Goal: Information Seeking & Learning: Learn about a topic

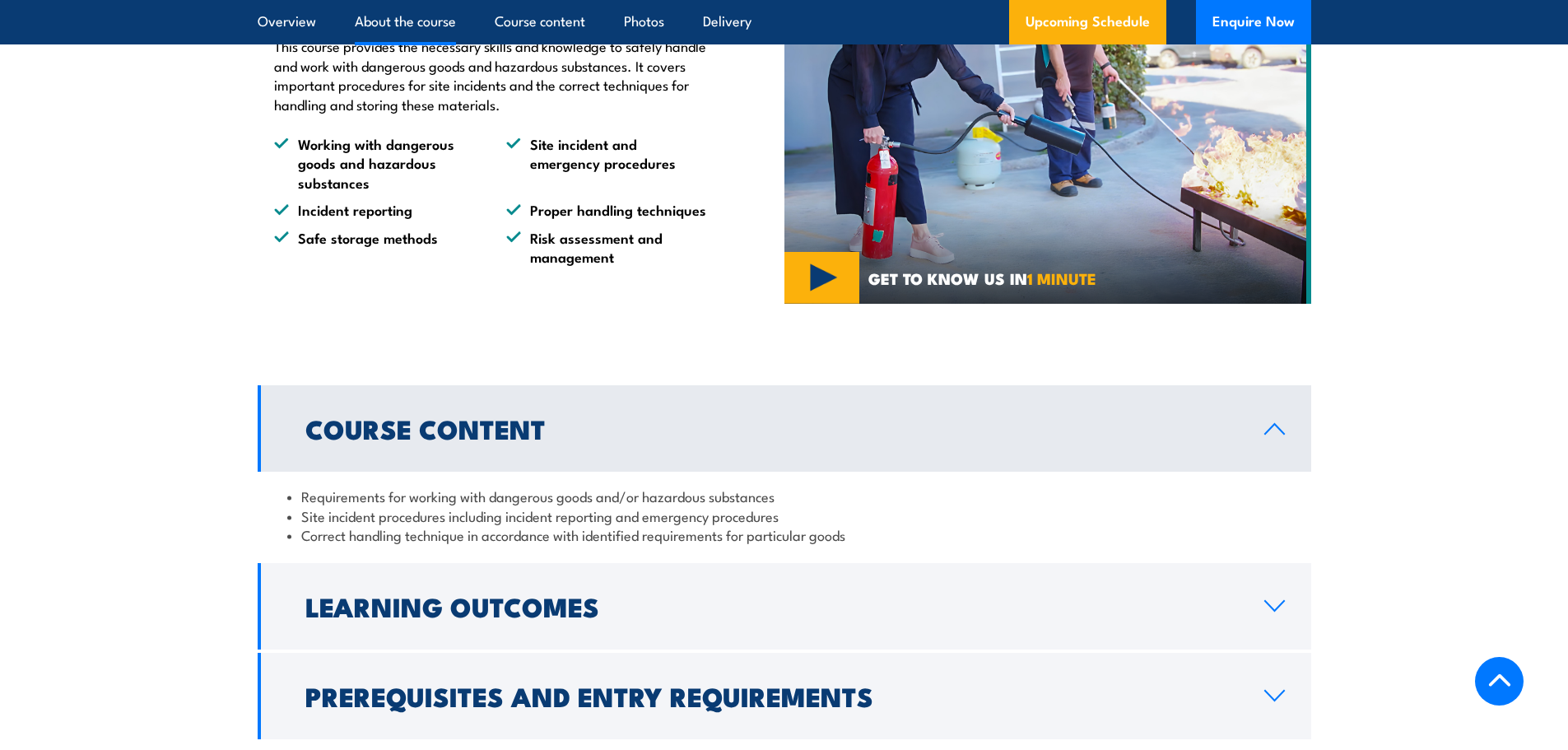
scroll to position [1317, 0]
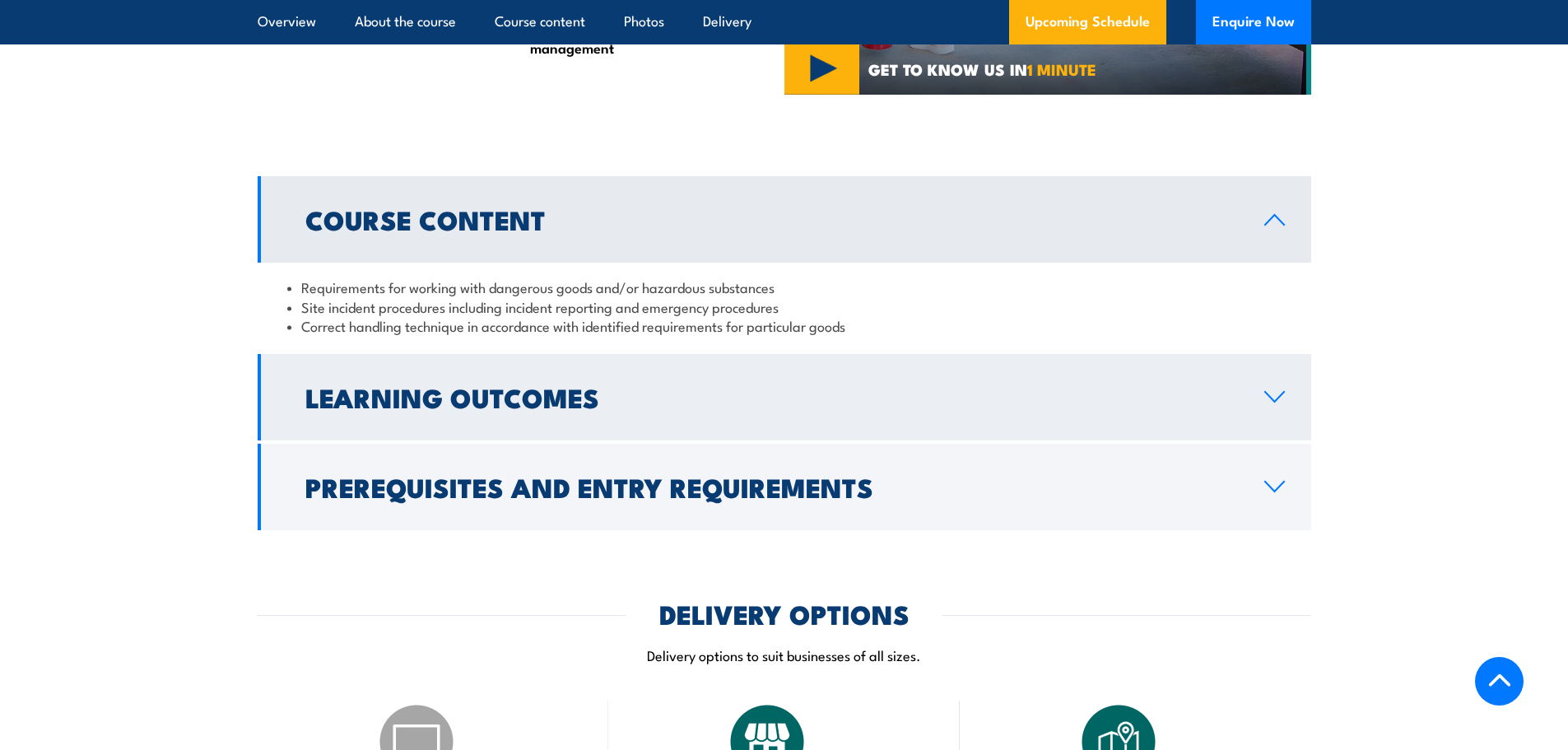
click at [1280, 403] on icon at bounding box center [1274, 396] width 22 height 13
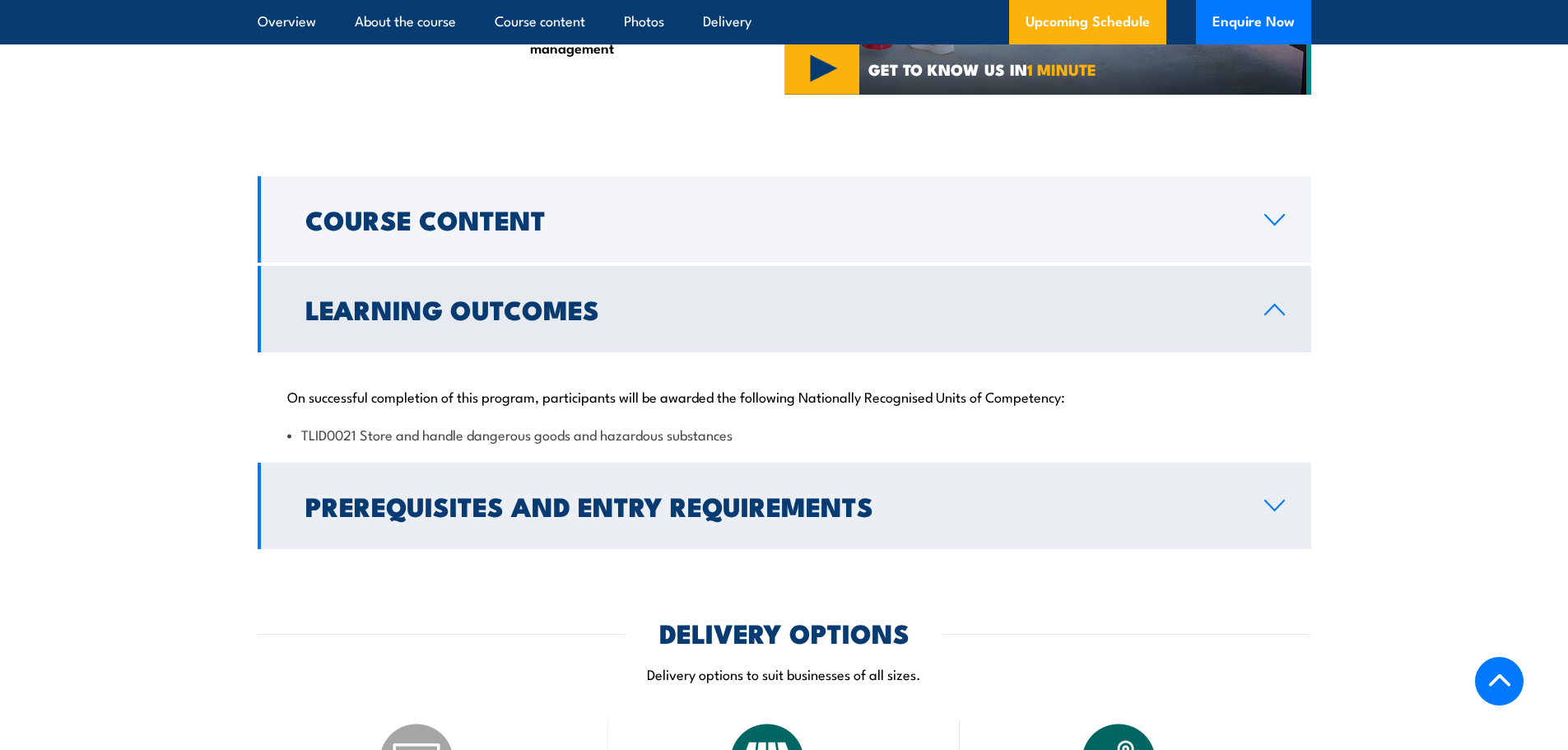
click at [1272, 512] on icon at bounding box center [1274, 505] width 22 height 13
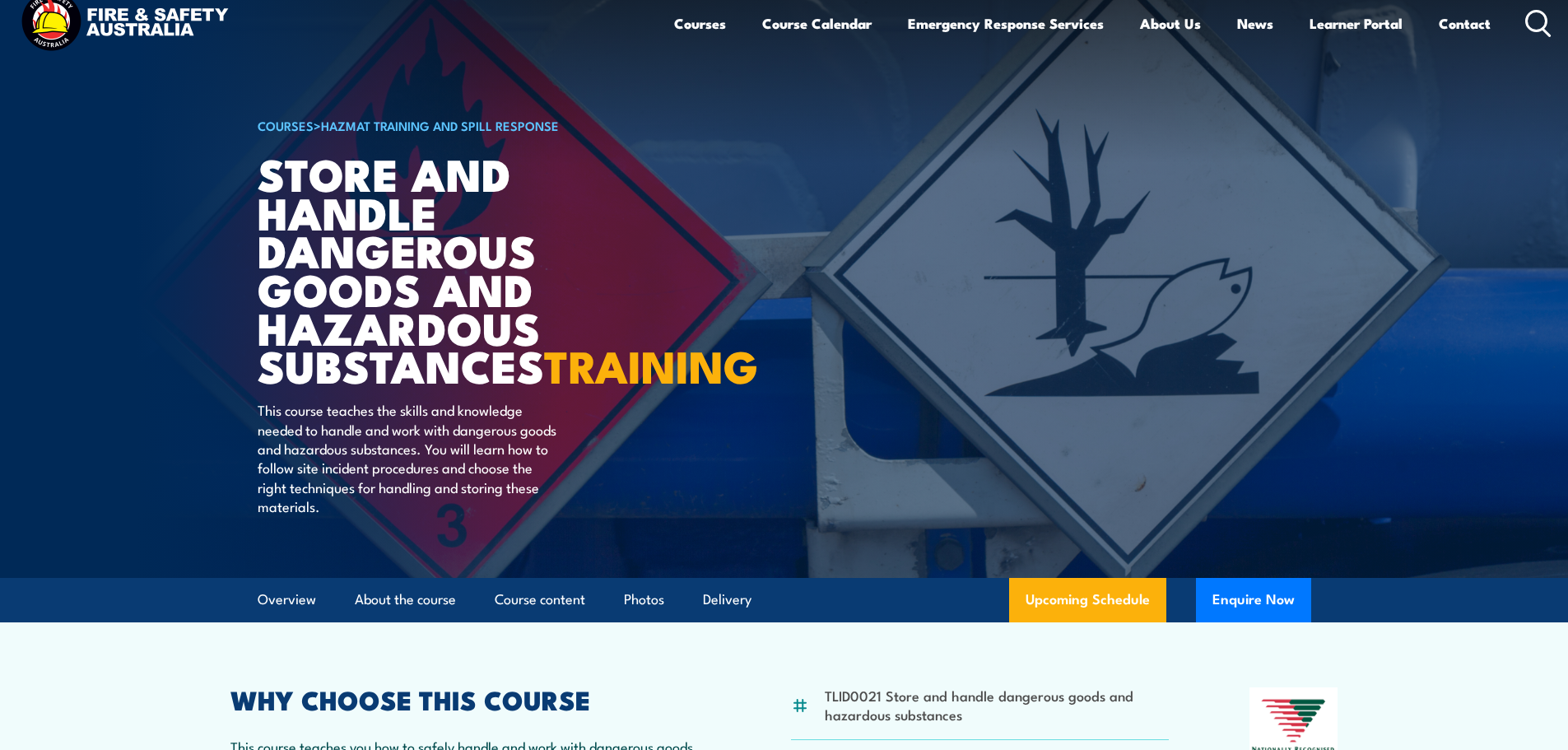
scroll to position [0, 0]
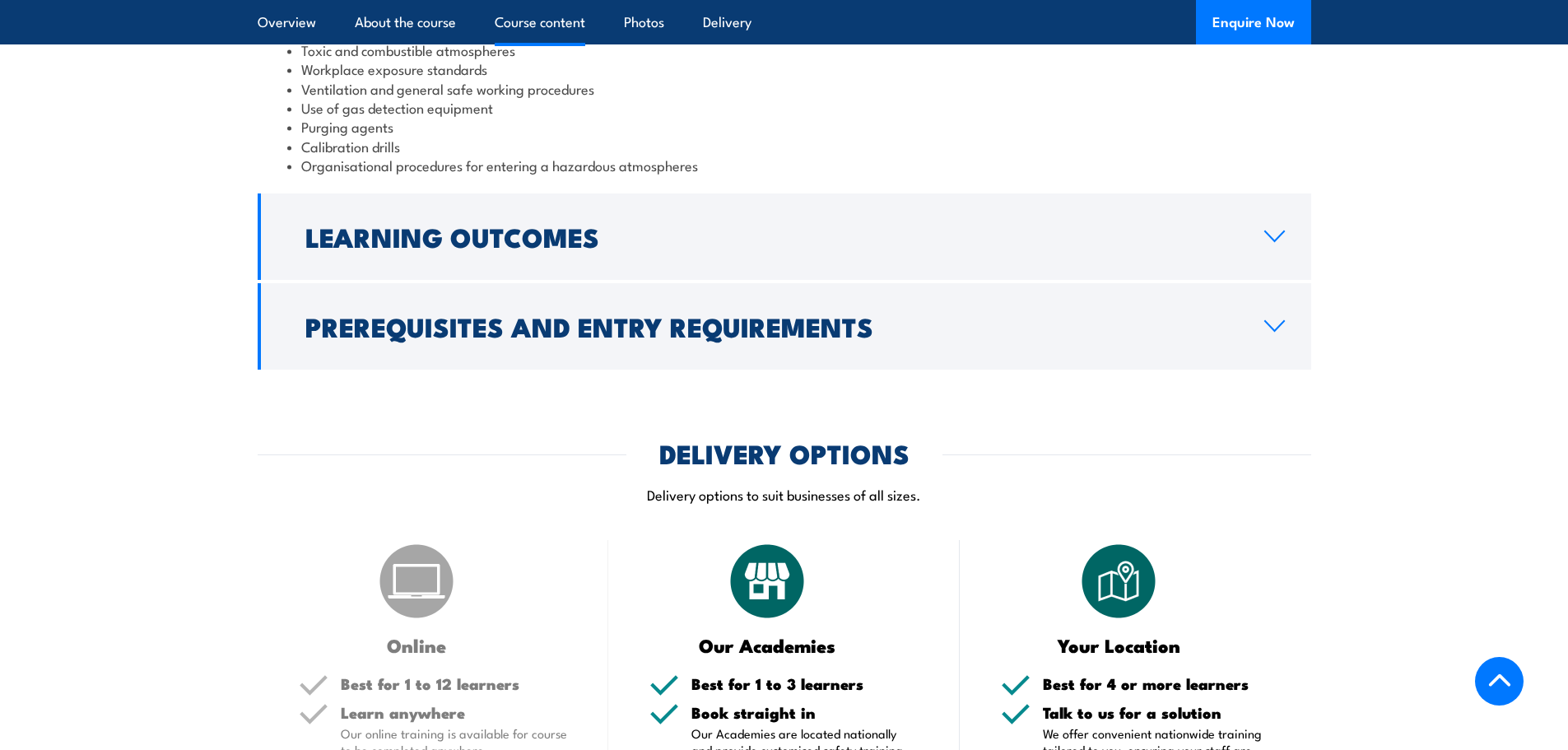
scroll to position [1976, 0]
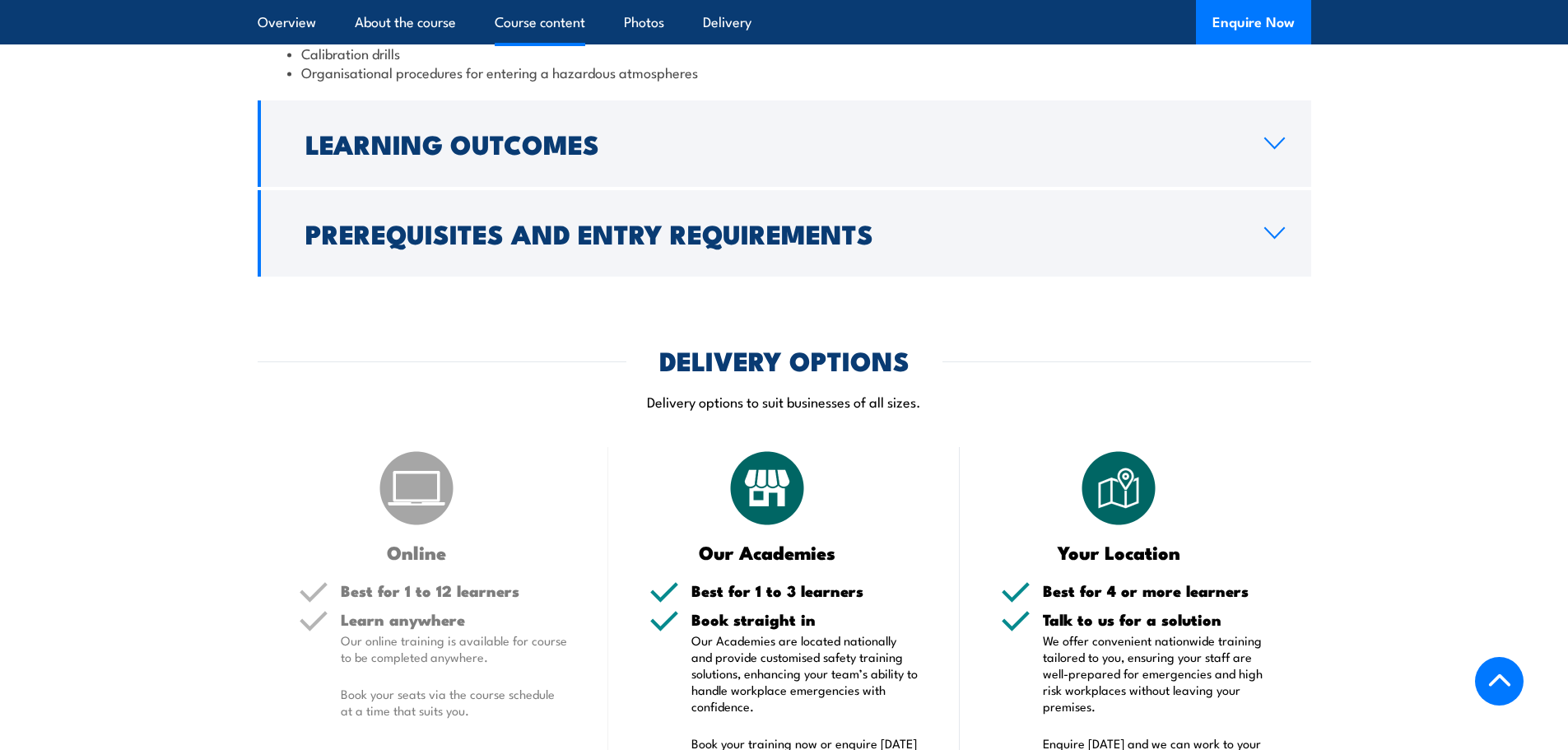
click at [1278, 149] on icon at bounding box center [1274, 142] width 22 height 13
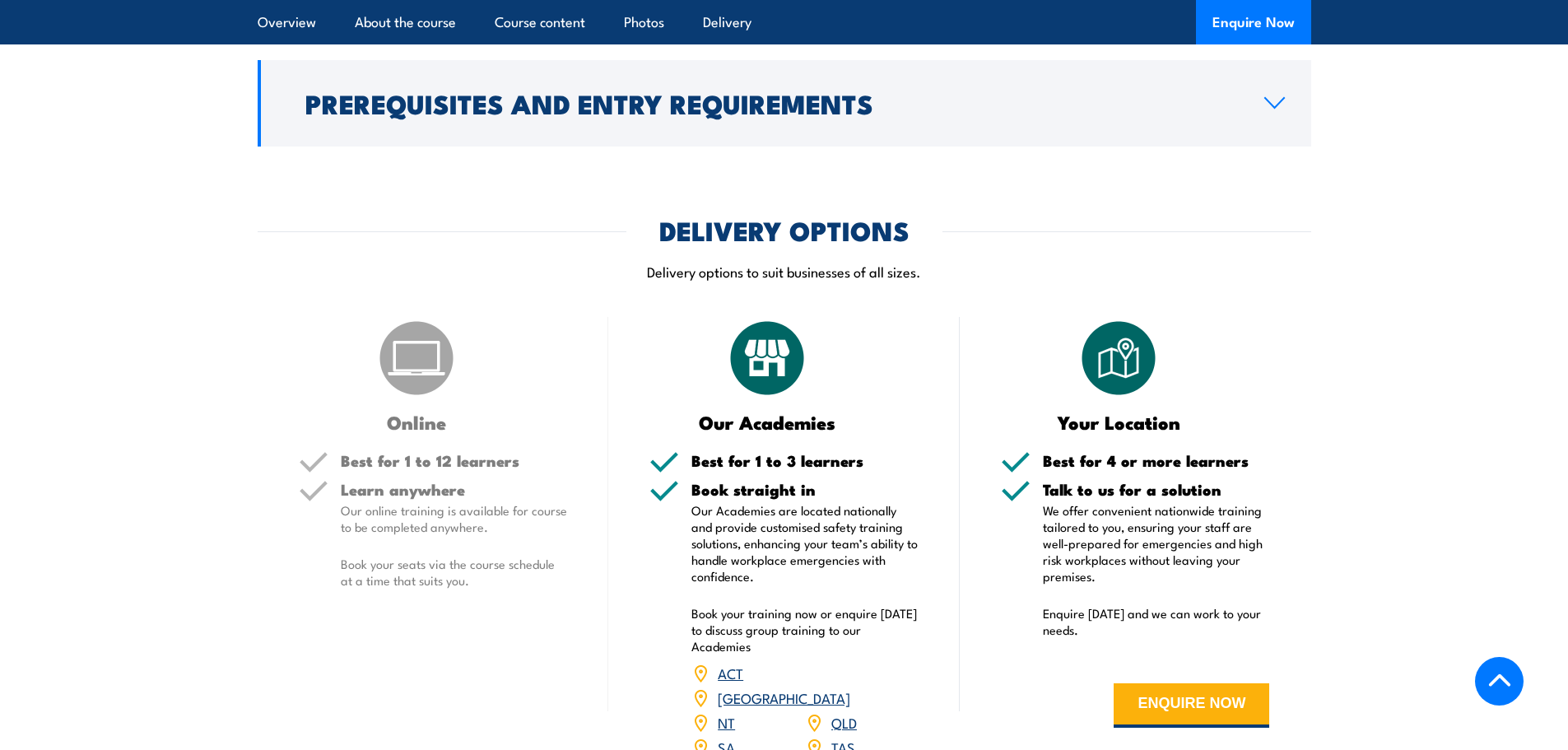
scroll to position [1994, 0]
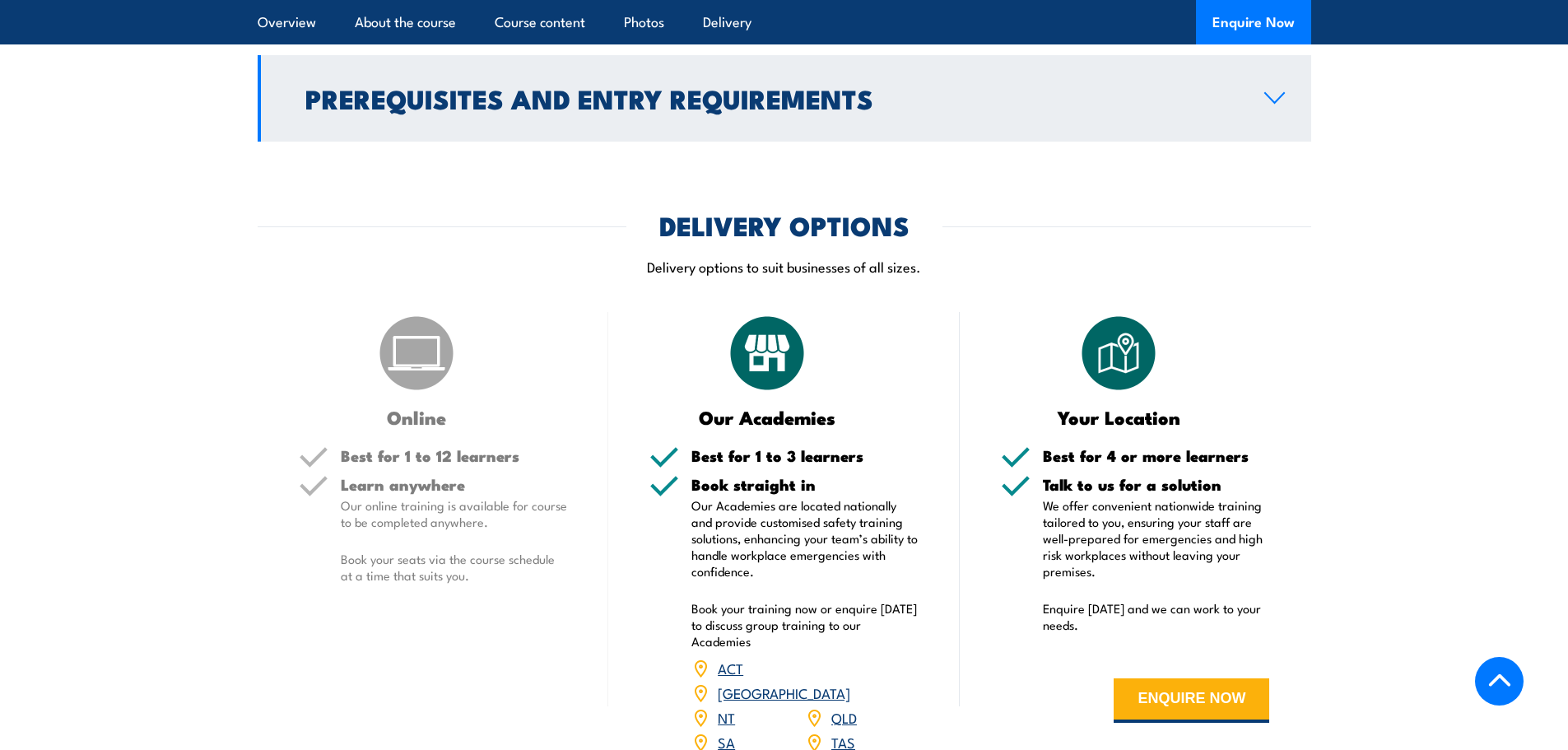
click at [1283, 104] on icon at bounding box center [1274, 97] width 22 height 13
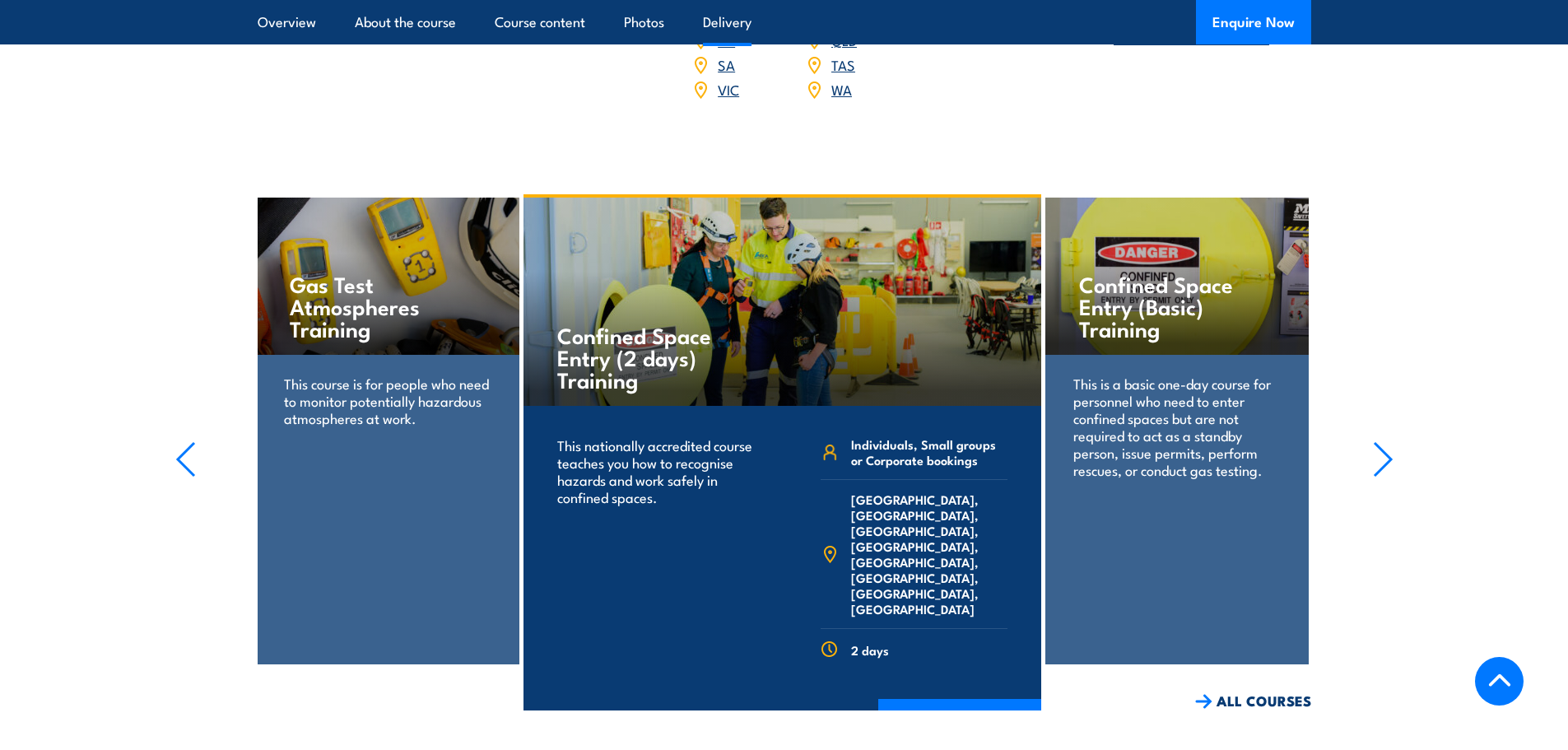
scroll to position [2807, 0]
click at [1382, 468] on icon "button" at bounding box center [1382, 458] width 20 height 36
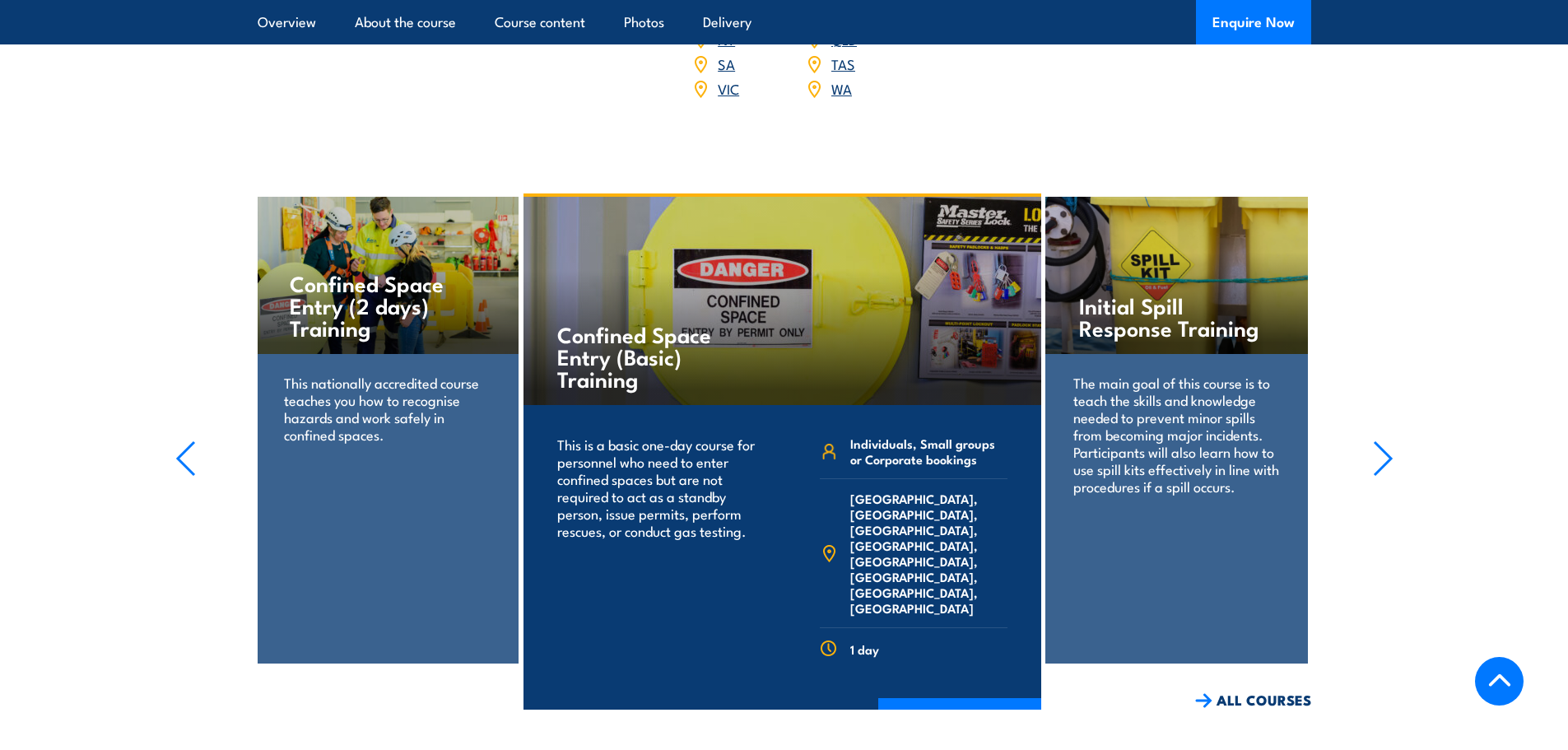
click at [1382, 468] on icon "button" at bounding box center [1382, 458] width 20 height 36
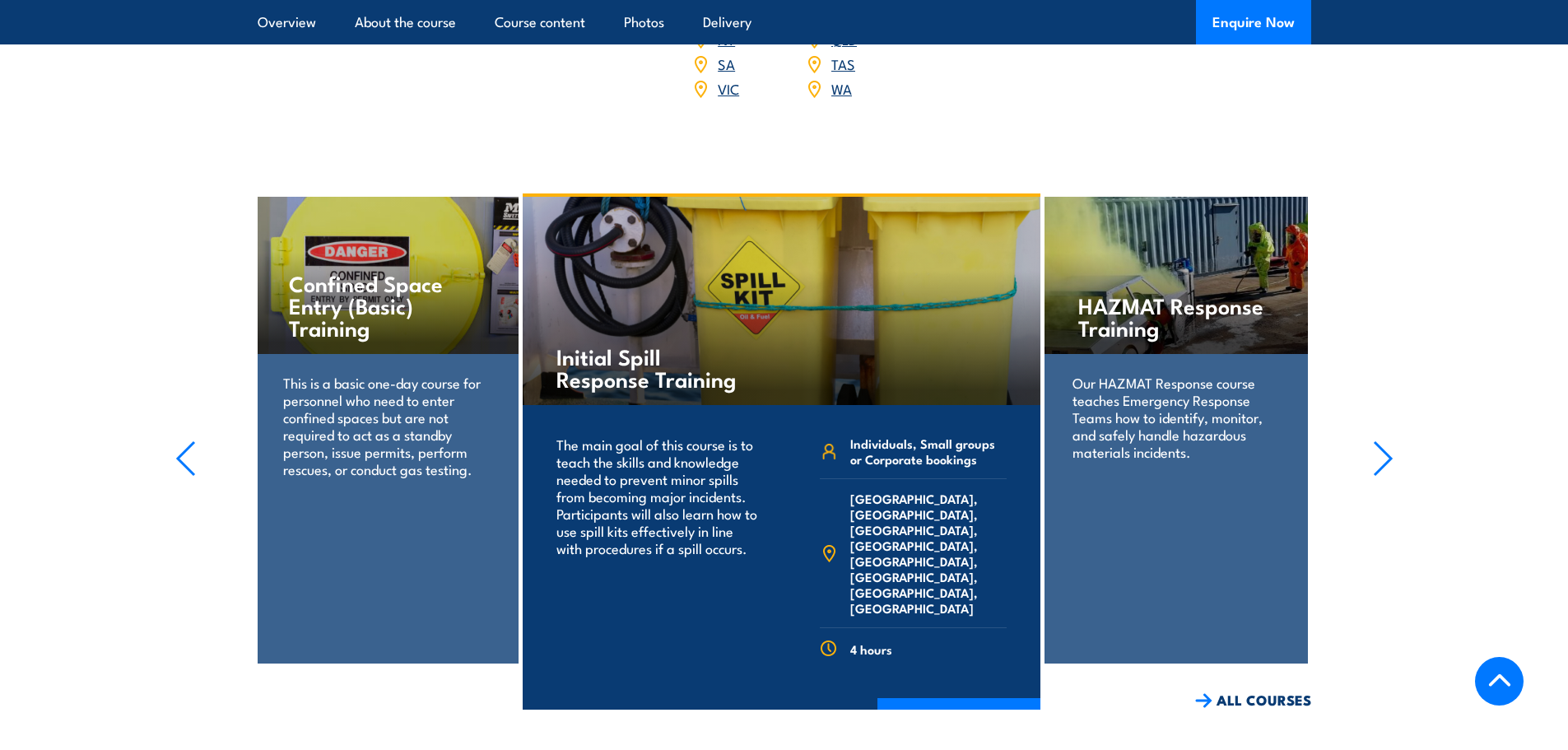
click at [1182, 428] on p "Our HAZMAT Response course teaches Emergency Response Teams how to identify, mo…" at bounding box center [1176, 417] width 207 height 87
click at [1154, 317] on h4 "HAZMAT Response Training" at bounding box center [1175, 316] width 195 height 44
click at [1174, 336] on h4 "HAZMAT Response Training" at bounding box center [1175, 316] width 195 height 44
click at [1388, 471] on icon "button" at bounding box center [1382, 458] width 20 height 36
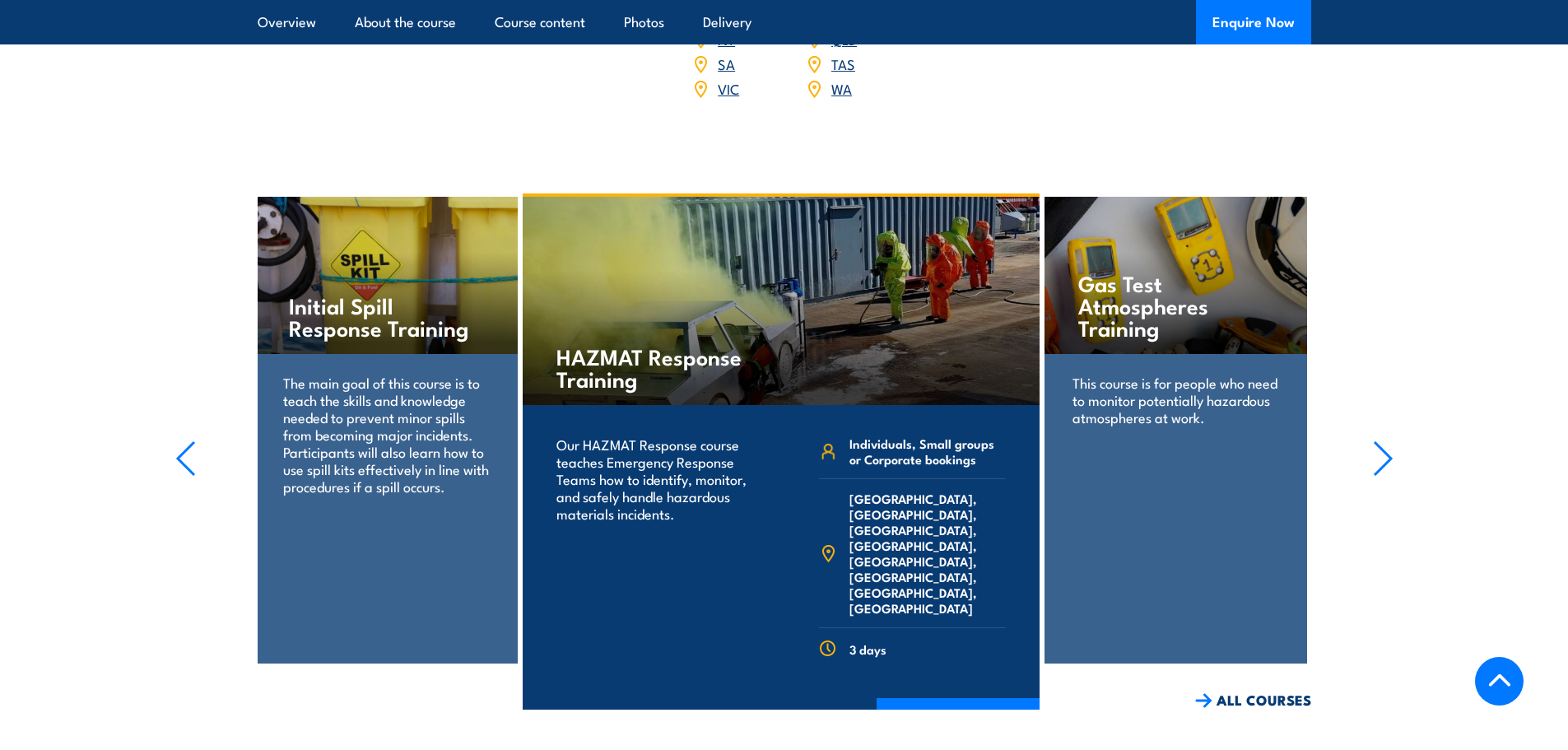
click at [1386, 472] on icon "button" at bounding box center [1382, 458] width 20 height 36
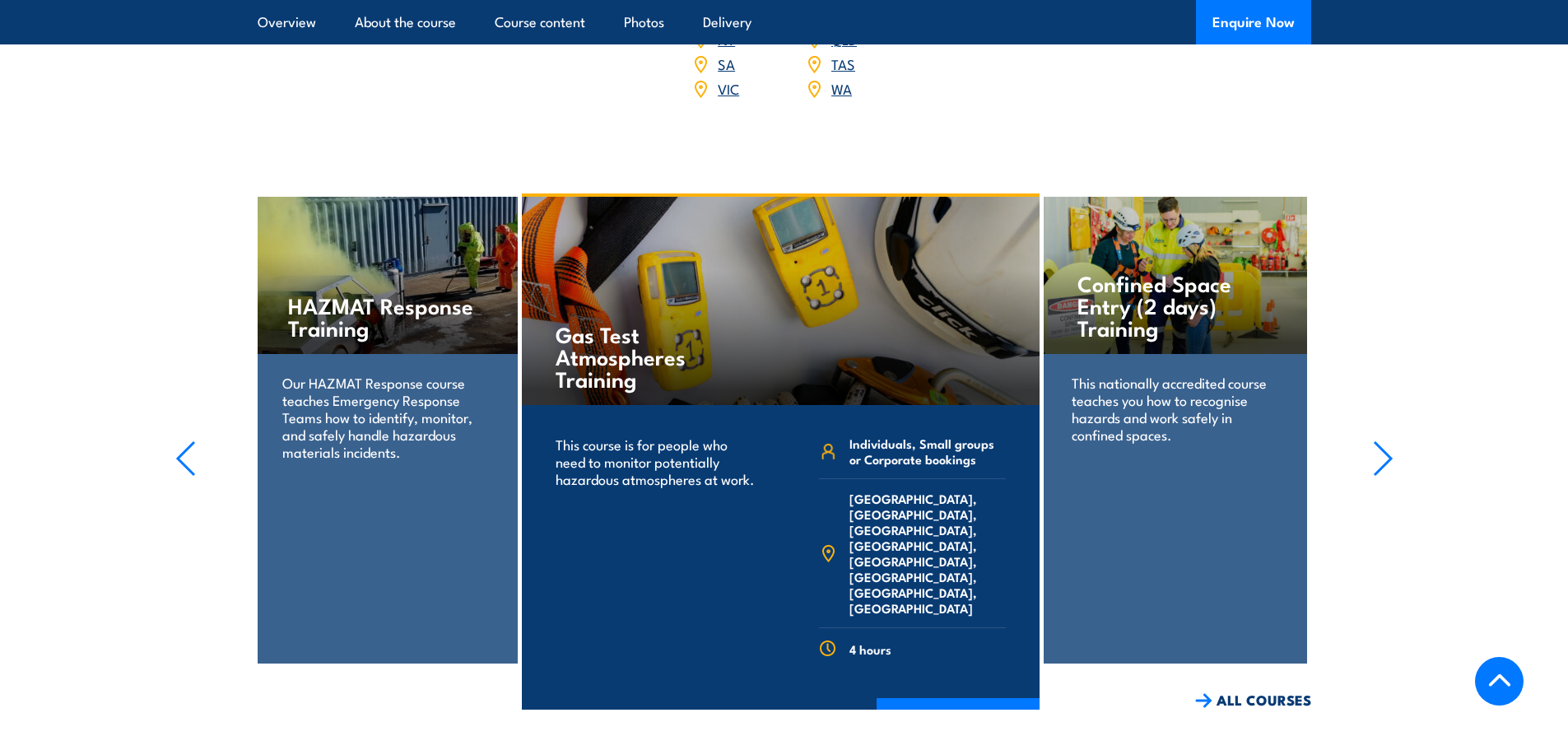
click at [1386, 472] on icon "button" at bounding box center [1382, 458] width 20 height 36
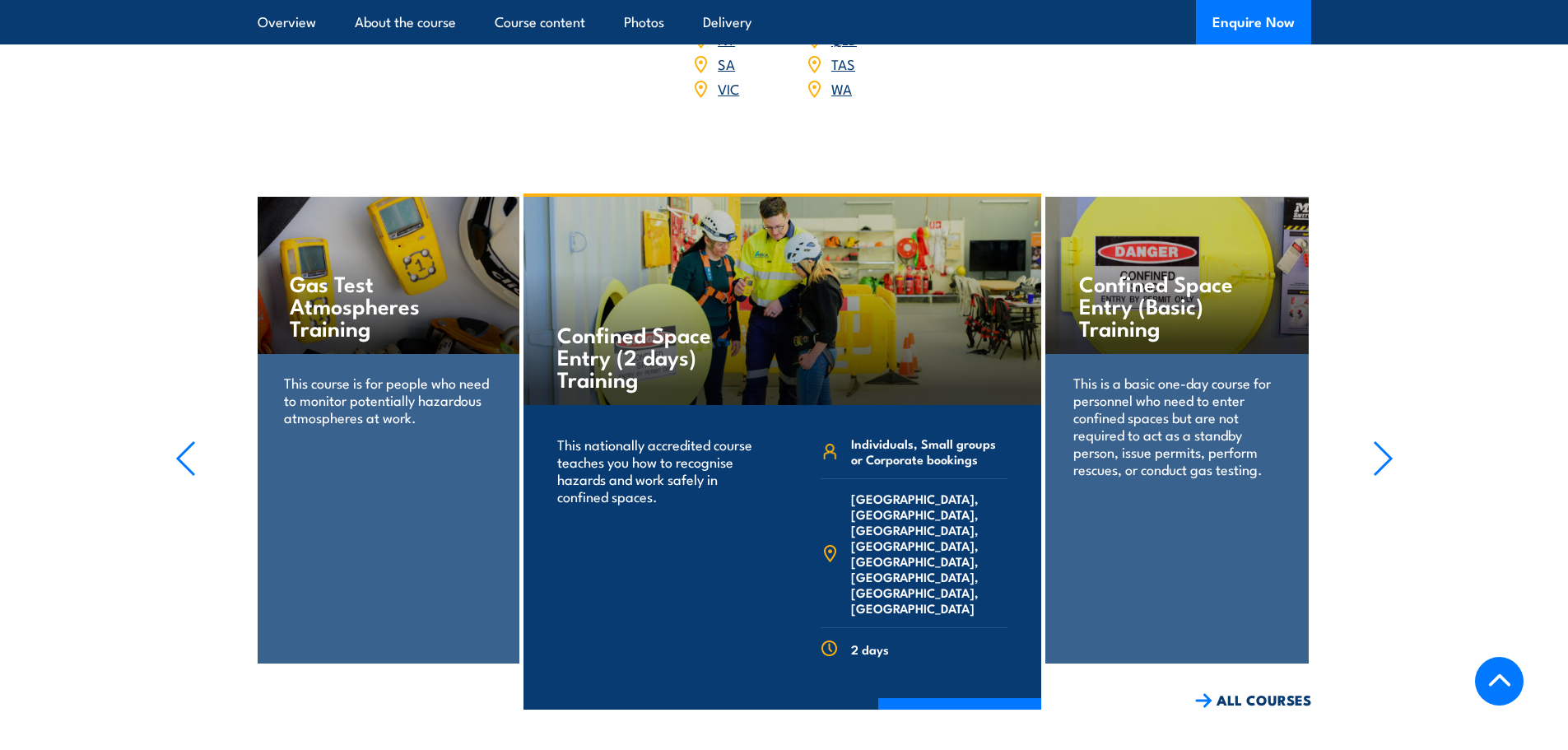
click at [1386, 472] on icon "button" at bounding box center [1382, 458] width 20 height 36
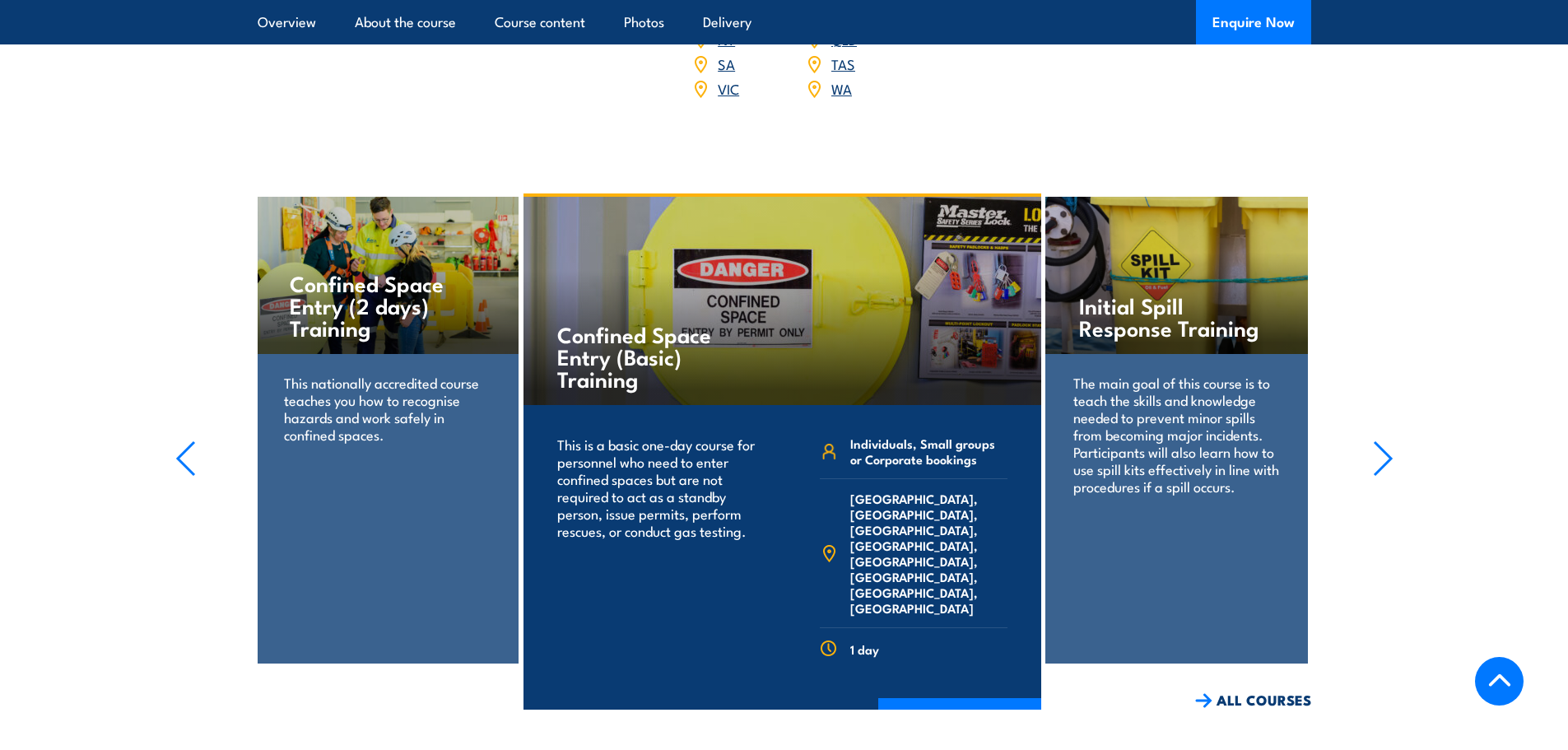
click at [1386, 472] on icon "button" at bounding box center [1382, 458] width 20 height 36
